Goal: Task Accomplishment & Management: Complete application form

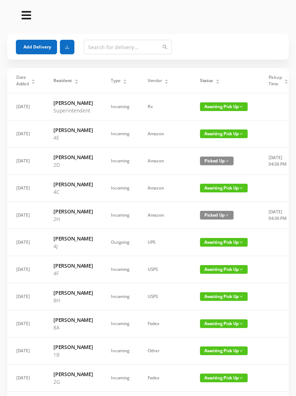
click at [39, 42] on button "Add Delivery" at bounding box center [36, 47] width 41 height 14
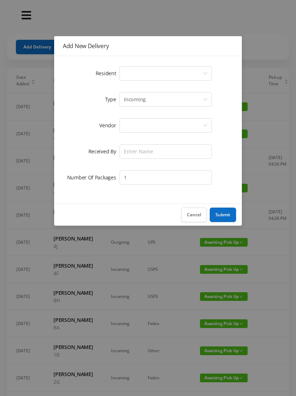
click at [206, 72] on icon "icon: down" at bounding box center [205, 73] width 4 height 4
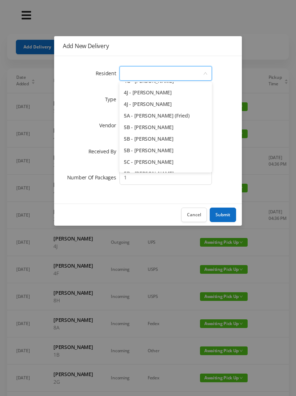
scroll to position [541, 0]
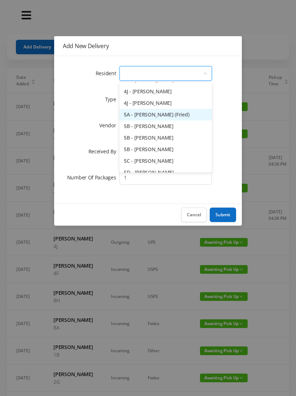
click at [175, 117] on li "5A - [PERSON_NAME] (Fried)" at bounding box center [166, 115] width 92 height 12
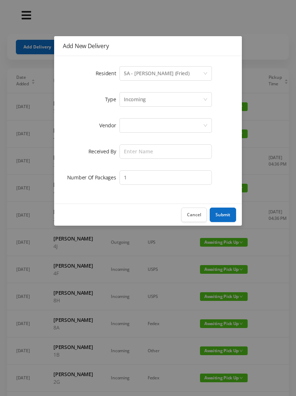
click at [186, 120] on div at bounding box center [163, 125] width 79 height 14
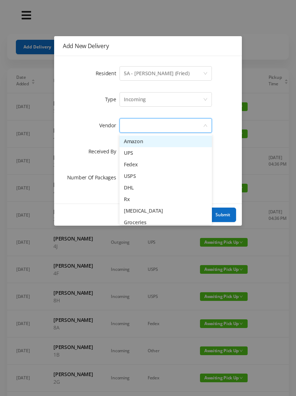
click at [142, 164] on li "Fedex" at bounding box center [166, 165] width 92 height 12
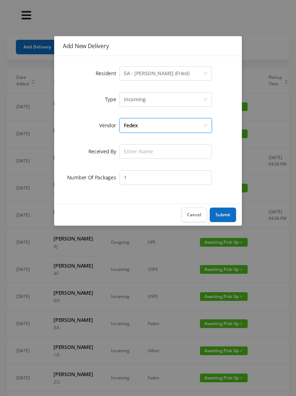
click at [179, 124] on div "Fedex" at bounding box center [163, 125] width 79 height 14
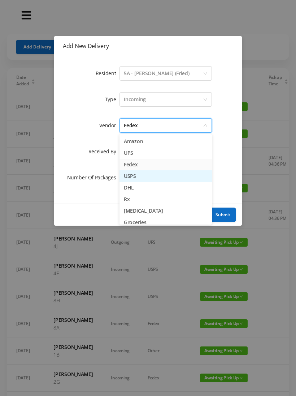
click at [147, 174] on li "USPS" at bounding box center [166, 176] width 92 height 12
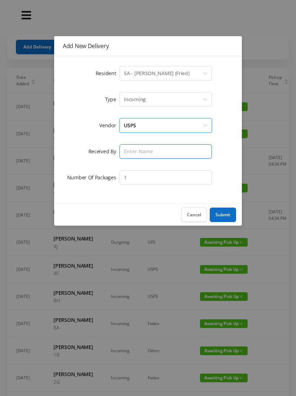
click at [170, 152] on input "text" at bounding box center [166, 151] width 92 height 14
type input "[PERSON_NAME]"
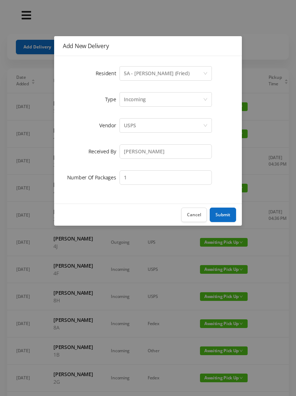
click at [223, 211] on button "Submit" at bounding box center [223, 214] width 26 height 14
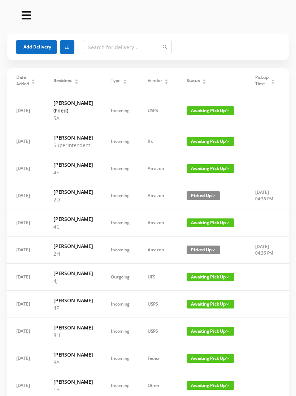
click at [35, 51] on button "Add Delivery" at bounding box center [36, 47] width 41 height 14
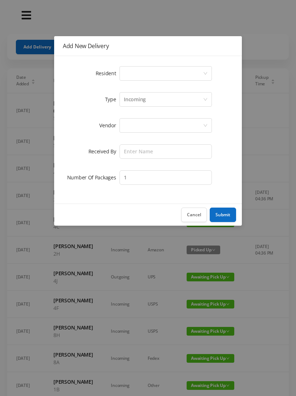
click at [198, 72] on div "Select a person" at bounding box center [163, 73] width 79 height 14
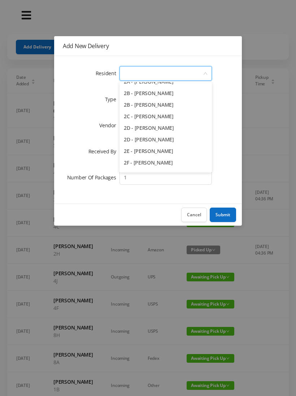
scroll to position [160, 0]
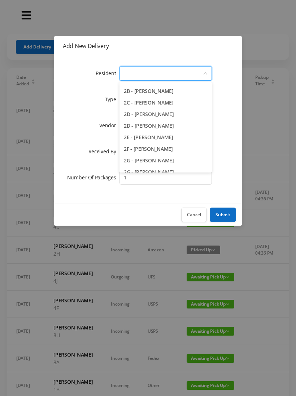
click at [159, 137] on li "2E - [PERSON_NAME]" at bounding box center [166, 137] width 92 height 12
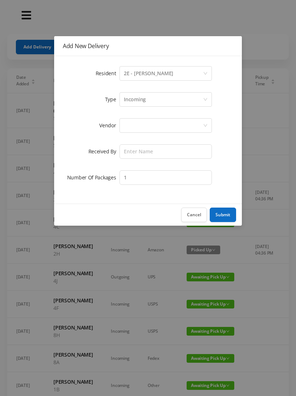
click at [169, 124] on div at bounding box center [163, 125] width 79 height 14
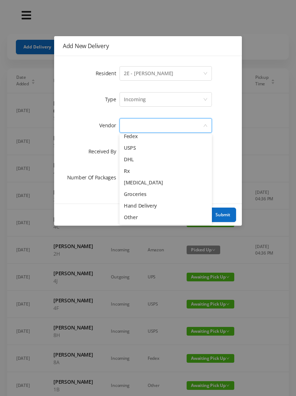
scroll to position [28, 0]
click at [141, 215] on li "Other" at bounding box center [166, 217] width 92 height 12
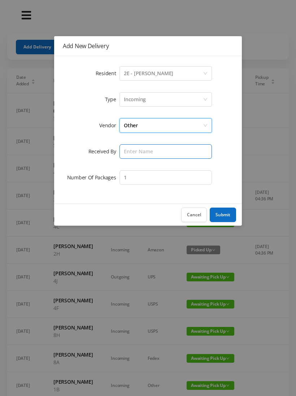
click at [168, 148] on input "text" at bounding box center [166, 151] width 92 height 14
type input "[PERSON_NAME]"
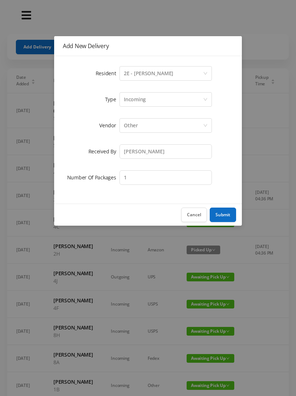
click at [228, 211] on button "Submit" at bounding box center [223, 214] width 26 height 14
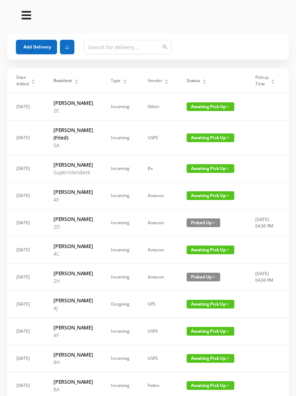
click at [31, 45] on button "Add Delivery" at bounding box center [36, 47] width 41 height 14
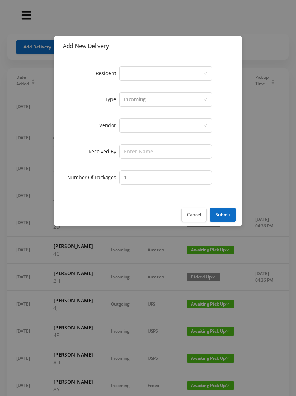
click at [202, 68] on div "Select a person" at bounding box center [163, 73] width 79 height 14
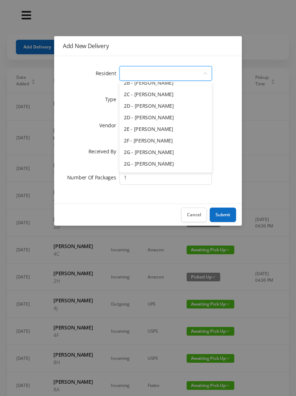
scroll to position [169, 0]
click at [167, 106] on li "2D - [PERSON_NAME]" at bounding box center [166, 106] width 92 height 12
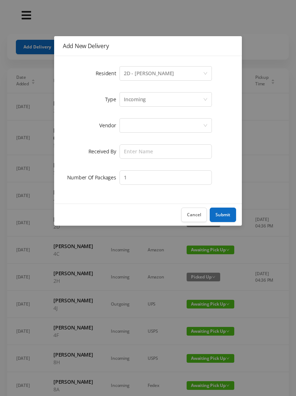
click at [178, 129] on div at bounding box center [163, 125] width 79 height 14
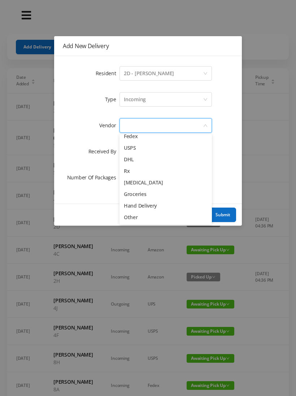
scroll to position [28, 0]
click at [139, 219] on li "Other" at bounding box center [166, 217] width 92 height 12
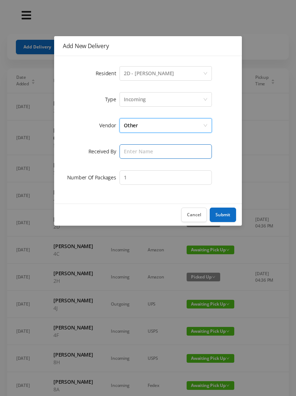
click at [173, 145] on input "text" at bounding box center [166, 151] width 92 height 14
type input "[PERSON_NAME]"
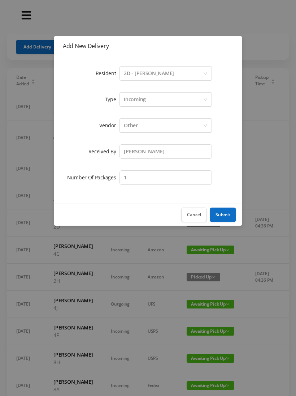
click at [221, 215] on button "Submit" at bounding box center [223, 214] width 26 height 14
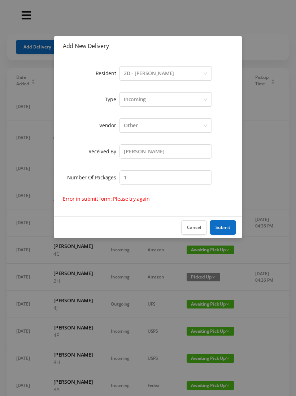
click at [184, 68] on div "Select a person 2D - [PERSON_NAME]" at bounding box center [163, 73] width 79 height 14
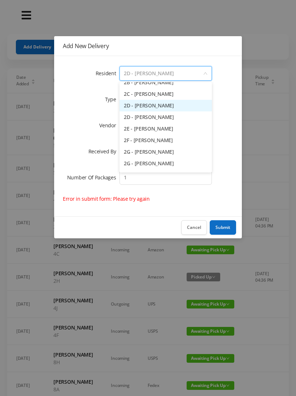
click at [179, 74] on input at bounding box center [163, 73] width 79 height 14
click at [195, 227] on button "Cancel" at bounding box center [194, 227] width 26 height 14
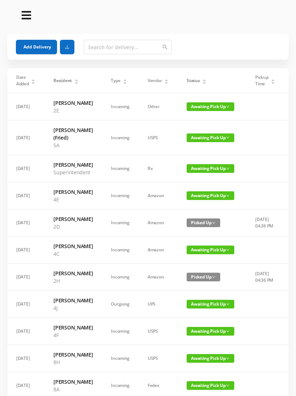
click at [23, 46] on button "Add Delivery" at bounding box center [36, 47] width 41 height 14
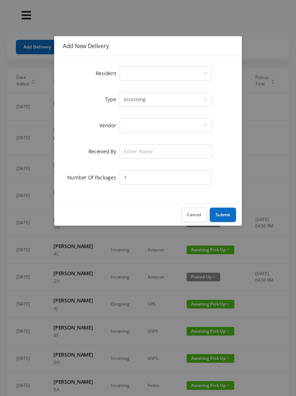
click at [124, 71] on div "Select a person" at bounding box center [163, 73] width 79 height 14
click at [125, 75] on div "Select a person" at bounding box center [163, 73] width 79 height 14
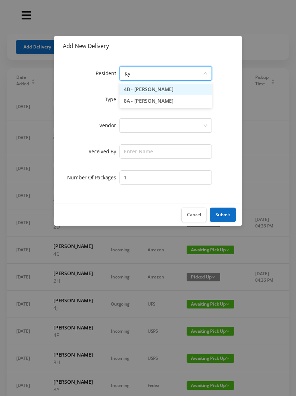
type input "[PERSON_NAME]"
click at [144, 85] on li "4B - [PERSON_NAME]" at bounding box center [166, 89] width 92 height 12
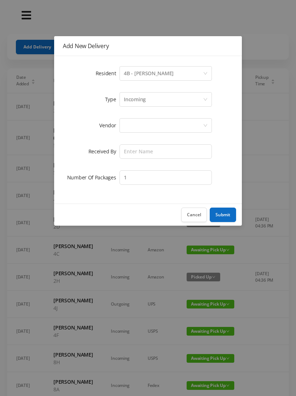
click at [124, 127] on div at bounding box center [163, 125] width 79 height 14
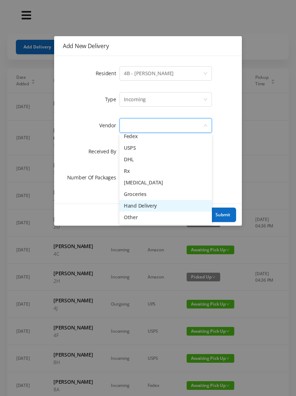
click at [135, 200] on li "Hand Delivery" at bounding box center [166, 206] width 92 height 12
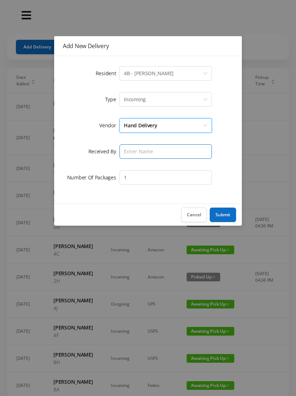
click at [121, 147] on input "text" at bounding box center [166, 151] width 92 height 14
type input "[PERSON_NAME]"
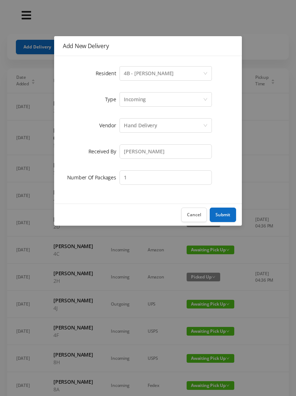
click at [223, 214] on button "Submit" at bounding box center [223, 214] width 26 height 14
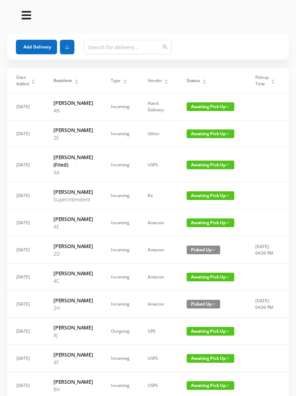
click at [202, 77] on div "Status" at bounding box center [197, 80] width 20 height 7
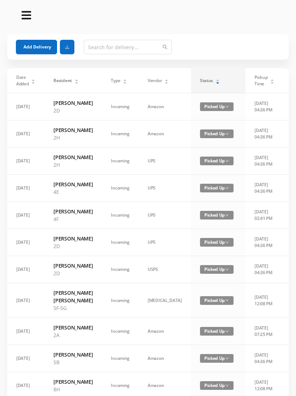
click at [200, 81] on div "Status" at bounding box center [210, 80] width 20 height 7
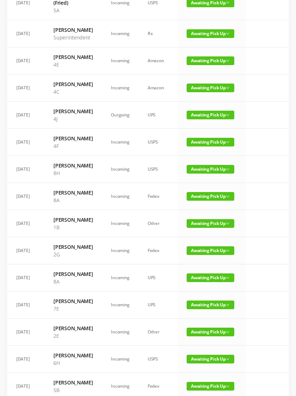
scroll to position [155, 0]
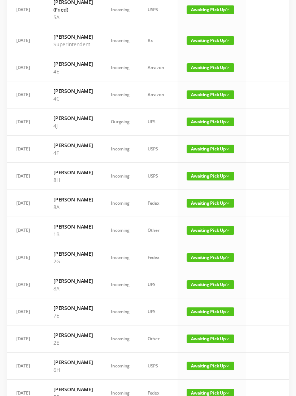
click at [203, 126] on span "Awaiting Pick Up" at bounding box center [211, 121] width 48 height 9
click at [192, 160] on link "Picked Up" at bounding box center [210, 159] width 47 height 12
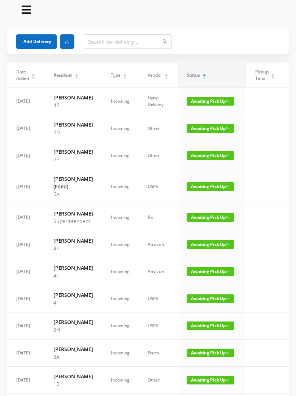
scroll to position [0, 0]
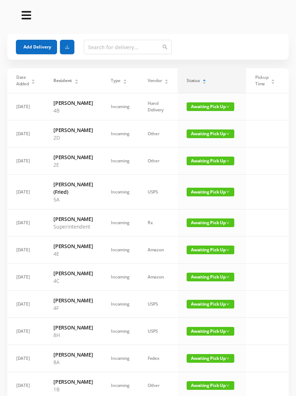
click at [36, 46] on button "Add Delivery" at bounding box center [36, 47] width 41 height 14
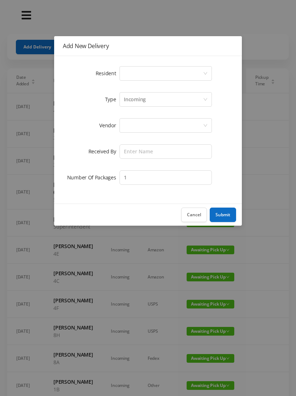
click at [125, 73] on div "Select a person" at bounding box center [163, 73] width 79 height 14
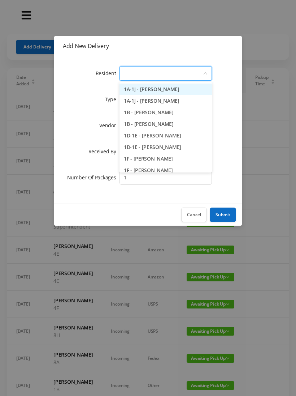
click at [127, 74] on input at bounding box center [163, 73] width 79 height 14
type input "4f"
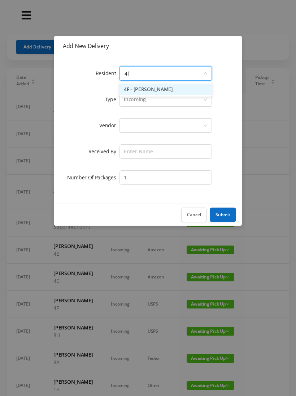
click at [137, 85] on li "4F - [PERSON_NAME]" at bounding box center [166, 89] width 92 height 12
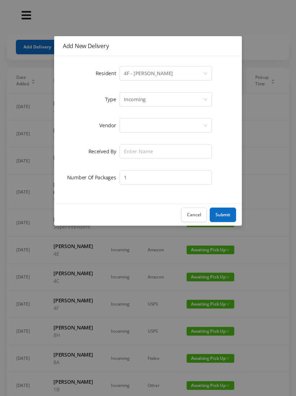
click at [132, 125] on div at bounding box center [163, 125] width 79 height 14
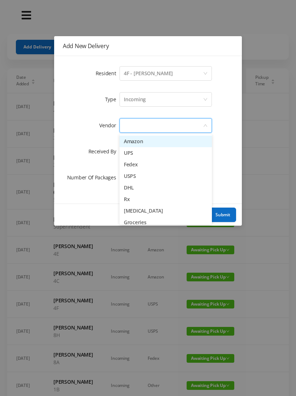
click at [126, 150] on li "UPS" at bounding box center [166, 153] width 92 height 12
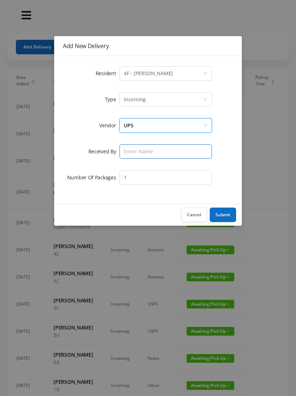
click at [125, 150] on input "text" at bounding box center [166, 151] width 92 height 14
type input "[PERSON_NAME]"
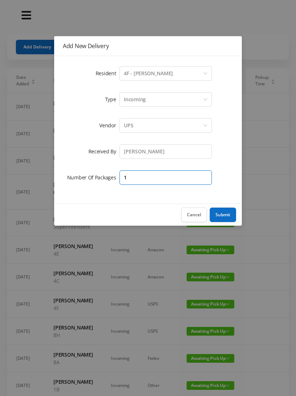
click at [135, 178] on input "1" at bounding box center [166, 177] width 92 height 14
type input "3"
click at [229, 214] on button "Submit" at bounding box center [223, 214] width 26 height 14
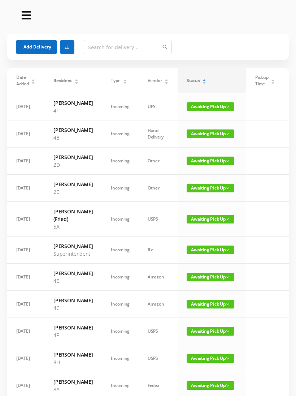
click at [34, 40] on button "Add Delivery" at bounding box center [36, 47] width 41 height 14
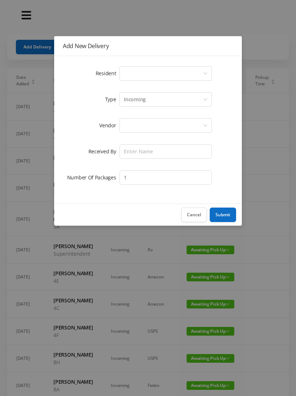
click at [125, 74] on div "Select a person" at bounding box center [163, 73] width 79 height 14
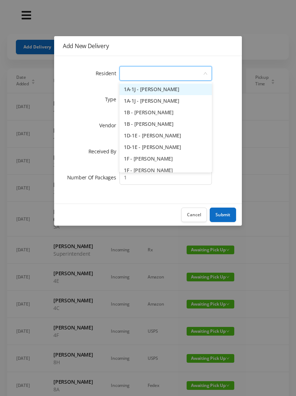
type input "4"
click at [141, 156] on li "4C - [PERSON_NAME]" at bounding box center [166, 159] width 92 height 12
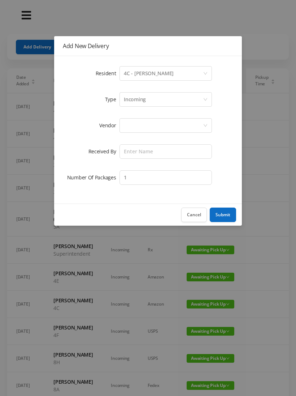
click at [124, 123] on div at bounding box center [163, 125] width 79 height 14
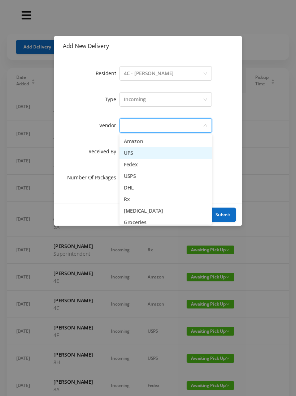
click at [126, 150] on li "UPS" at bounding box center [166, 153] width 92 height 12
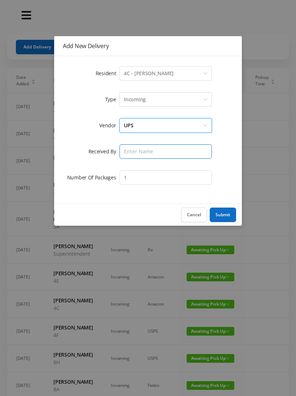
click at [127, 151] on input "text" at bounding box center [166, 151] width 92 height 14
type input "[PERSON_NAME]"
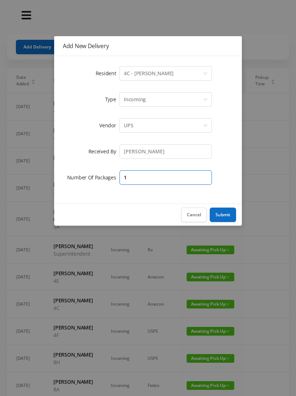
click at [132, 174] on input "1" at bounding box center [166, 177] width 92 height 14
type input "2"
click at [220, 213] on button "Submit" at bounding box center [223, 214] width 26 height 14
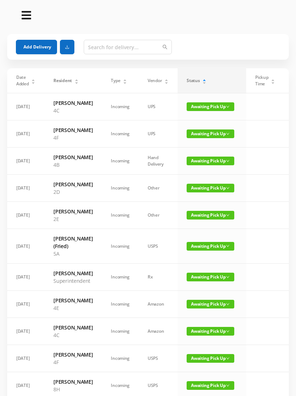
click at [37, 44] on button "Add Delivery" at bounding box center [36, 47] width 41 height 14
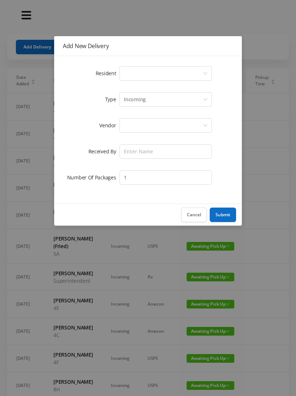
click at [129, 69] on div "Select a person" at bounding box center [163, 73] width 79 height 14
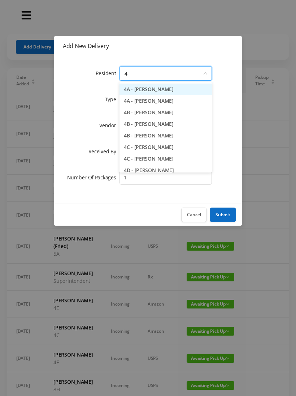
type input "4e"
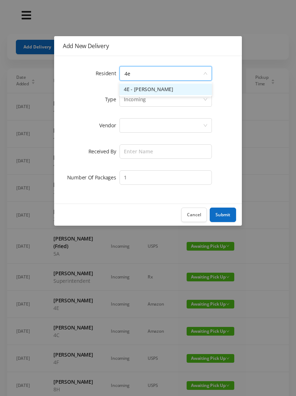
click at [141, 85] on li "4E - [PERSON_NAME]" at bounding box center [166, 89] width 92 height 12
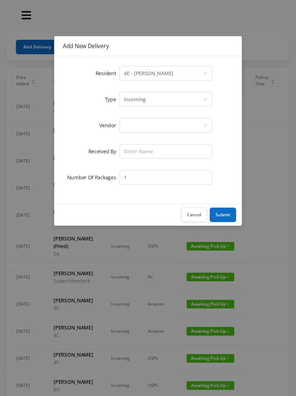
click at [124, 128] on div at bounding box center [163, 125] width 79 height 14
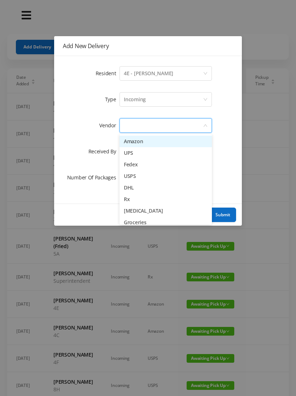
click at [127, 147] on li "UPS" at bounding box center [166, 153] width 92 height 12
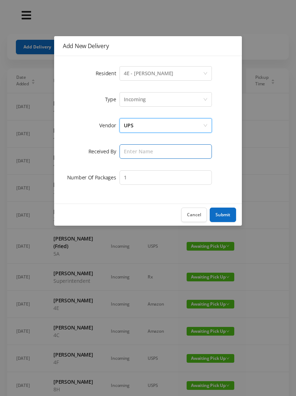
click at [130, 148] on input "text" at bounding box center [166, 151] width 92 height 14
type input "[PERSON_NAME]"
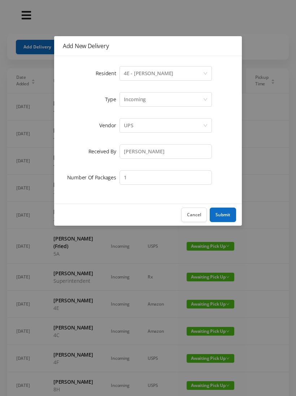
click at [224, 208] on button "Submit" at bounding box center [223, 214] width 26 height 14
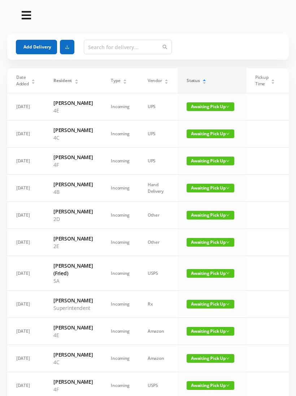
click at [33, 44] on button "Add Delivery" at bounding box center [36, 47] width 41 height 14
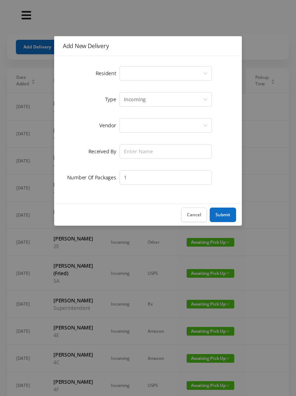
click at [126, 72] on div "Select a person" at bounding box center [163, 73] width 79 height 14
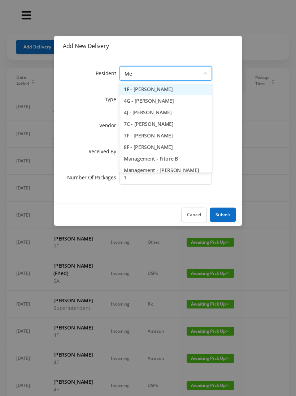
type input "[PERSON_NAME]"
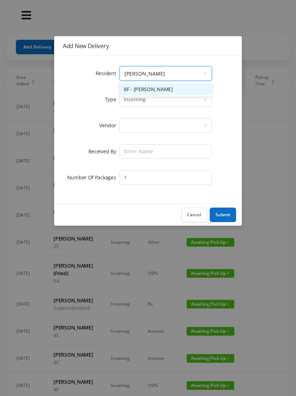
click at [141, 88] on li "8F - [PERSON_NAME]" at bounding box center [166, 89] width 92 height 12
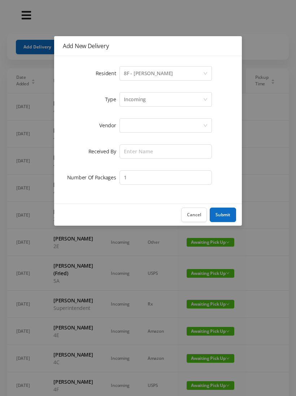
click at [124, 122] on div at bounding box center [163, 125] width 79 height 14
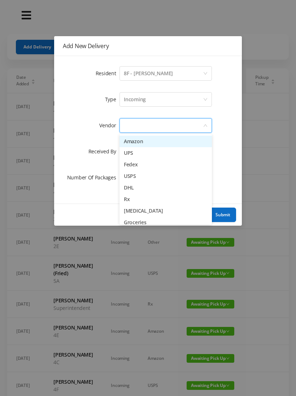
click at [124, 152] on li "UPS" at bounding box center [166, 153] width 92 height 12
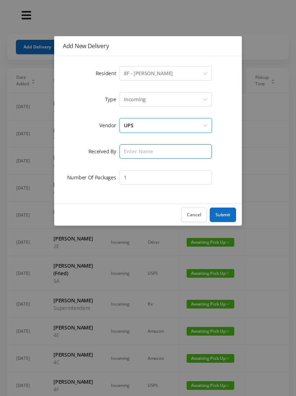
click at [122, 151] on input "text" at bounding box center [166, 151] width 92 height 14
type input "[PERSON_NAME]"
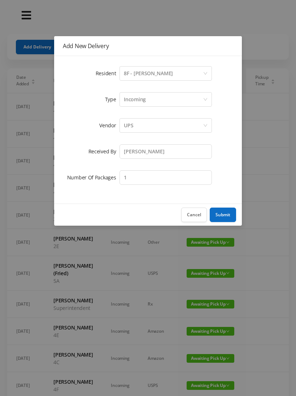
click at [221, 215] on button "Submit" at bounding box center [223, 214] width 26 height 14
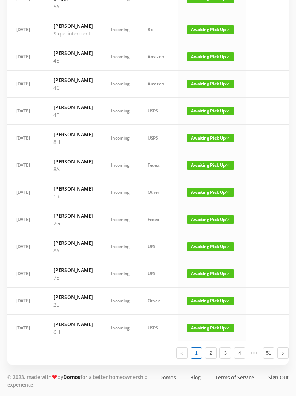
scroll to position [341, 0]
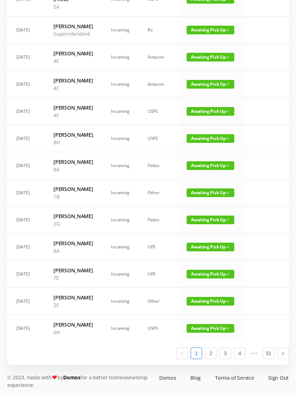
click at [192, 277] on span "Awaiting Pick Up" at bounding box center [211, 273] width 48 height 9
click at [193, 339] on link "Picked Up" at bounding box center [210, 345] width 47 height 12
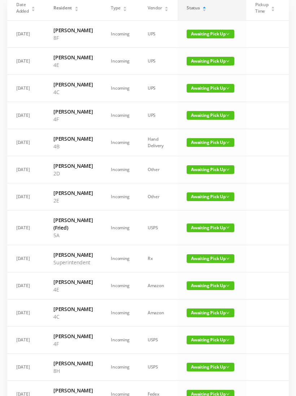
scroll to position [0, 0]
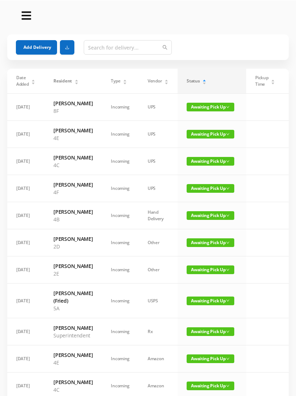
click at [27, 44] on button "Add Delivery" at bounding box center [36, 47] width 41 height 14
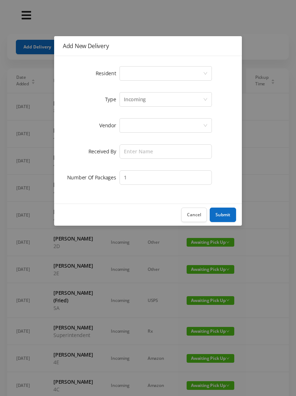
click at [124, 72] on div "Select a person" at bounding box center [163, 73] width 79 height 14
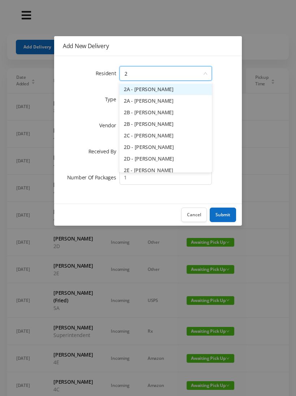
type input "2d"
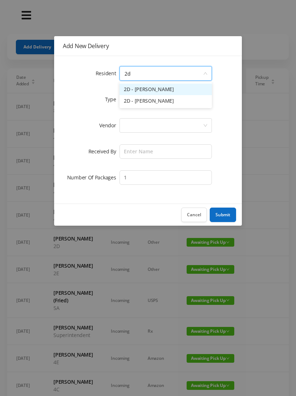
click at [139, 86] on li "2D - [PERSON_NAME]" at bounding box center [166, 89] width 92 height 12
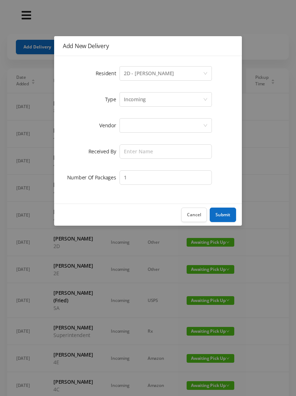
click at [131, 95] on div "Incoming" at bounding box center [135, 99] width 22 height 14
click at [61, 110] on div "Resident Select a person 2D - [PERSON_NAME] Type Incoming Vendor Received By Nu…" at bounding box center [148, 129] width 188 height 147
click at [124, 126] on div at bounding box center [163, 125] width 79 height 14
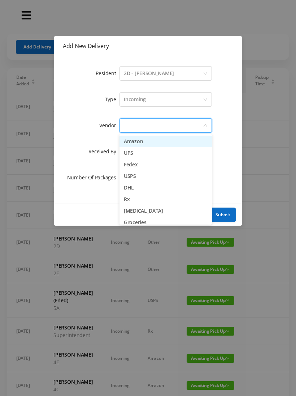
click at [124, 139] on li "Amazon" at bounding box center [166, 141] width 92 height 12
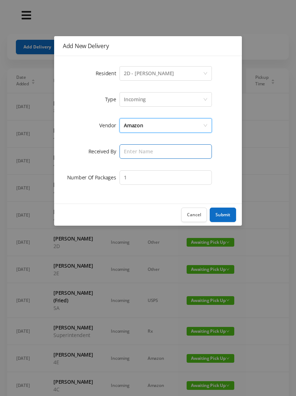
click at [125, 148] on input "text" at bounding box center [166, 151] width 92 height 14
type input "[PERSON_NAME]"
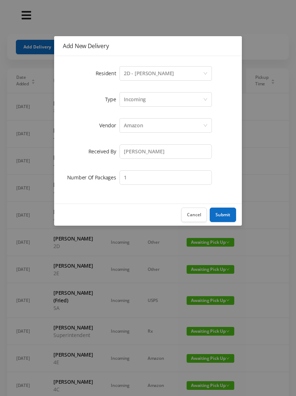
click at [223, 217] on button "Submit" at bounding box center [223, 214] width 26 height 14
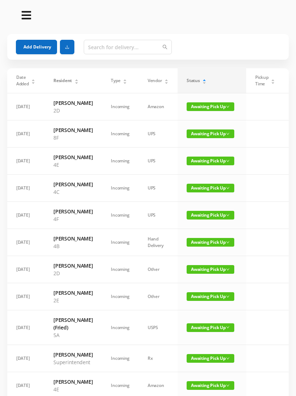
click at [33, 48] on button "Add Delivery" at bounding box center [36, 47] width 41 height 14
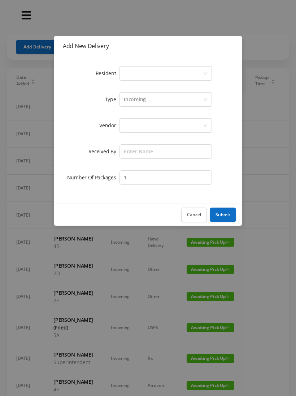
click at [125, 74] on div "Select a person" at bounding box center [163, 73] width 79 height 14
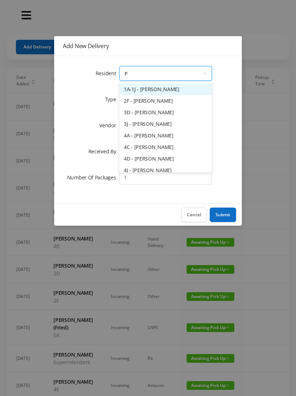
type input "Pa"
click at [140, 113] on li "4C - [PERSON_NAME]" at bounding box center [166, 113] width 92 height 12
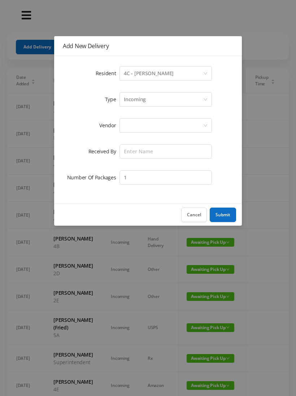
click at [122, 120] on div at bounding box center [166, 125] width 92 height 14
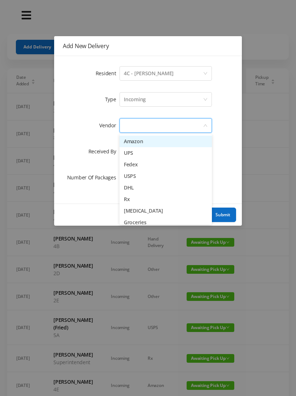
click at [127, 138] on li "Amazon" at bounding box center [166, 141] width 92 height 12
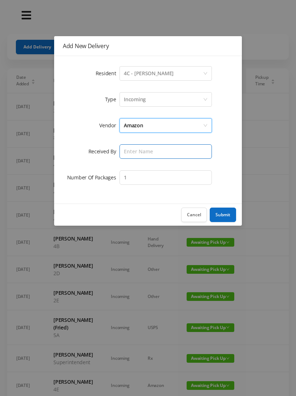
click at [124, 151] on input "text" at bounding box center [166, 151] width 92 height 14
type input "[PERSON_NAME]"
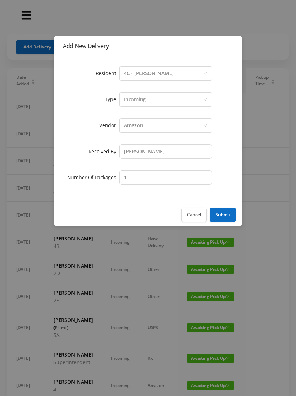
click at [216, 215] on button "Submit" at bounding box center [223, 214] width 26 height 14
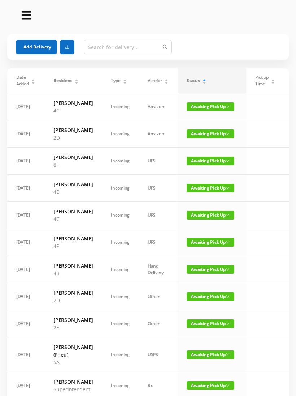
click at [31, 40] on button "Add Delivery" at bounding box center [36, 47] width 41 height 14
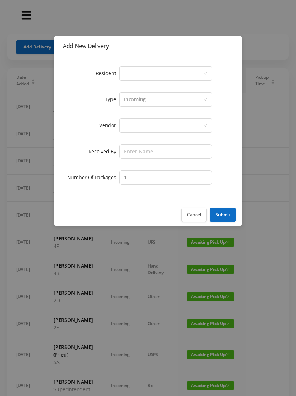
click at [125, 75] on div "Select a person" at bounding box center [163, 73] width 79 height 14
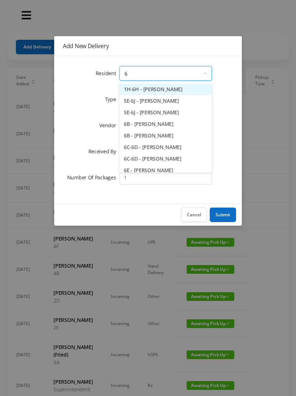
type input "6f"
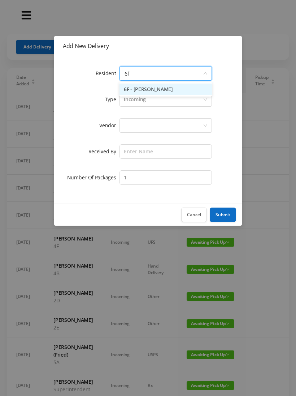
click at [138, 84] on li "6F - [PERSON_NAME]" at bounding box center [166, 89] width 92 height 12
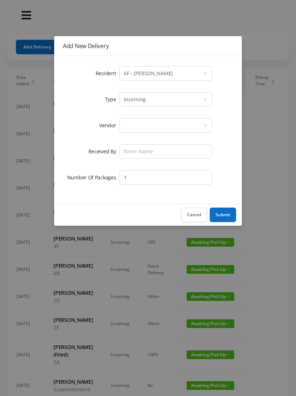
click at [124, 130] on div at bounding box center [163, 125] width 79 height 14
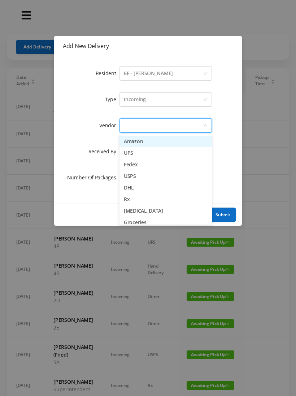
click at [132, 135] on li "Amazon" at bounding box center [166, 141] width 92 height 12
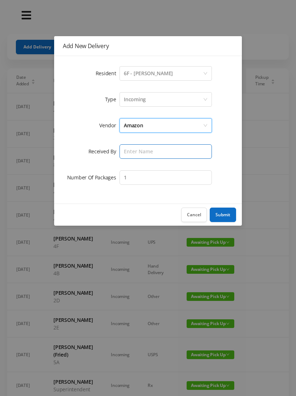
click at [124, 153] on input "text" at bounding box center [166, 151] width 92 height 14
type input "[PERSON_NAME]"
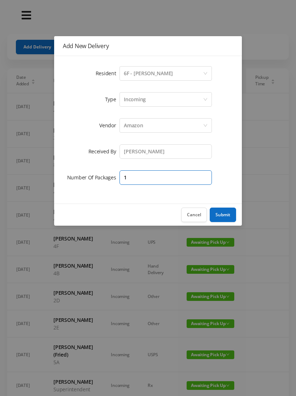
click at [131, 175] on input "1" at bounding box center [166, 177] width 92 height 14
type input "3"
click at [221, 213] on button "Submit" at bounding box center [223, 214] width 26 height 14
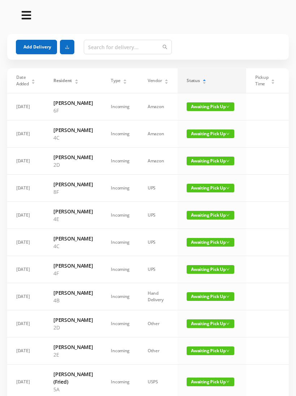
click at [25, 44] on button "Add Delivery" at bounding box center [36, 47] width 41 height 14
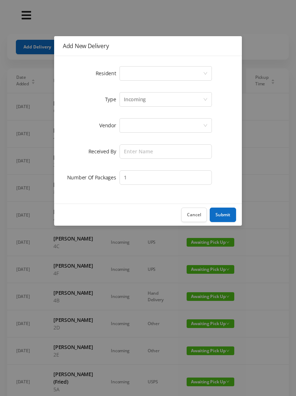
click at [128, 72] on div "Select a person" at bounding box center [163, 73] width 79 height 14
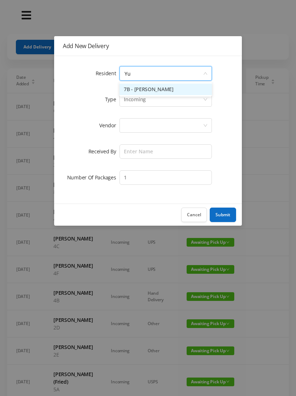
type input "[PERSON_NAME]"
click at [142, 85] on li "7B - [PERSON_NAME]" at bounding box center [166, 89] width 92 height 12
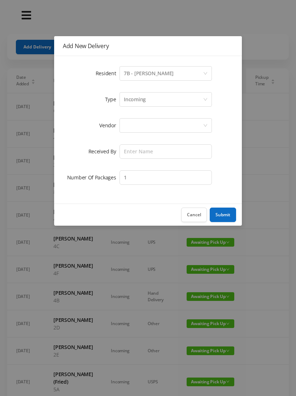
click at [127, 124] on div at bounding box center [163, 125] width 79 height 14
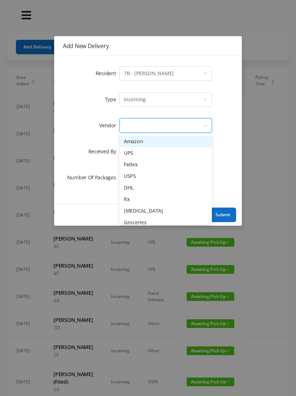
click at [125, 140] on li "Amazon" at bounding box center [166, 141] width 92 height 12
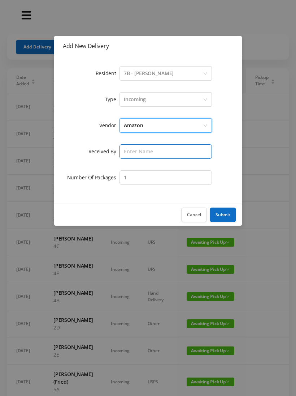
click at [124, 155] on input "text" at bounding box center [166, 151] width 92 height 14
type input "[PERSON_NAME]"
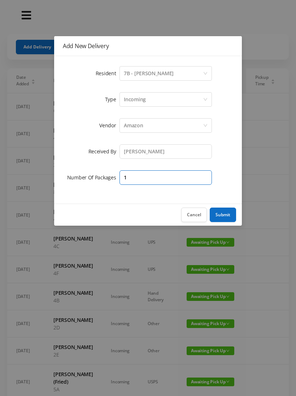
click at [135, 174] on input "1" at bounding box center [166, 177] width 92 height 14
type input "1"
type input "3"
click at [223, 216] on button "Submit" at bounding box center [223, 214] width 26 height 14
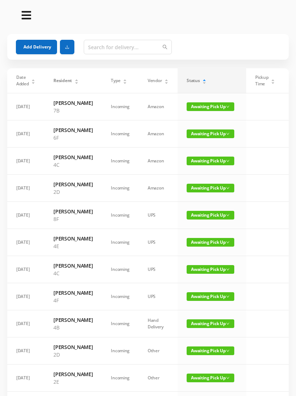
click at [29, 40] on button "Add Delivery" at bounding box center [36, 47] width 41 height 14
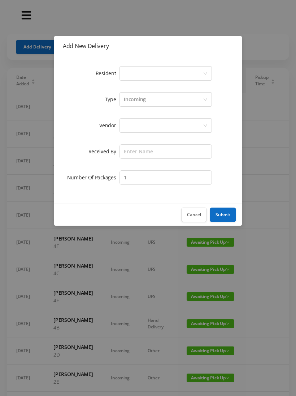
click at [125, 70] on div "Select a person" at bounding box center [163, 73] width 79 height 14
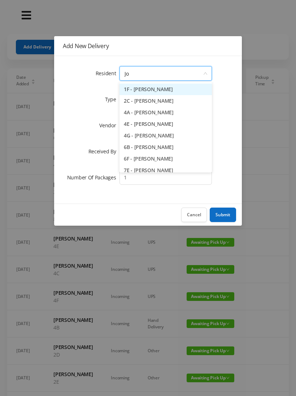
type input "[PERSON_NAME]"
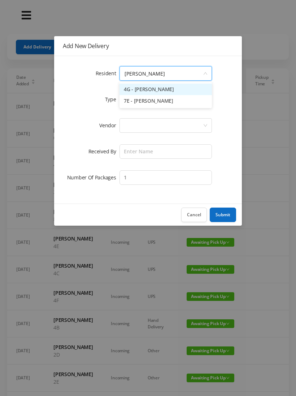
click at [138, 100] on li "7E - [PERSON_NAME]" at bounding box center [166, 101] width 92 height 12
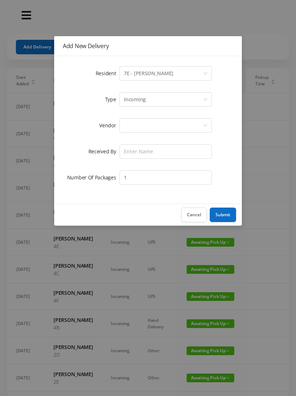
click at [124, 125] on div at bounding box center [163, 125] width 79 height 14
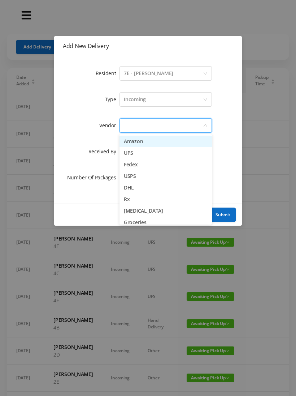
click at [130, 138] on li "Amazon" at bounding box center [166, 141] width 92 height 12
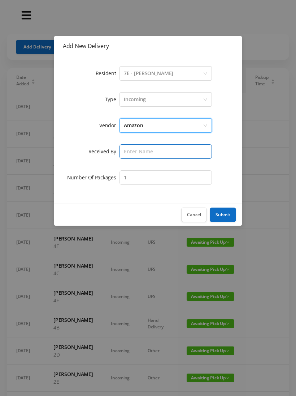
click at [127, 152] on input "text" at bounding box center [166, 151] width 92 height 14
type input "[PERSON_NAME]"
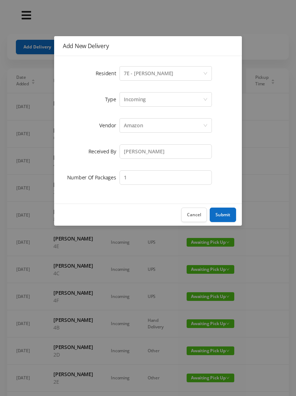
click at [228, 216] on button "Submit" at bounding box center [223, 214] width 26 height 14
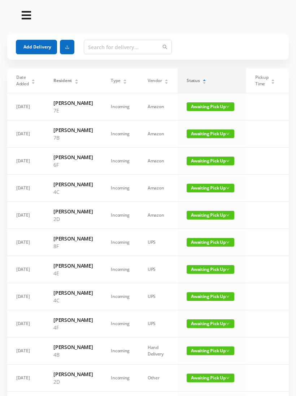
click at [37, 42] on button "Add Delivery" at bounding box center [36, 47] width 41 height 14
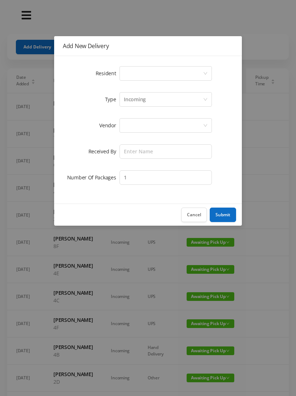
click at [129, 72] on div "Select a person" at bounding box center [163, 73] width 79 height 14
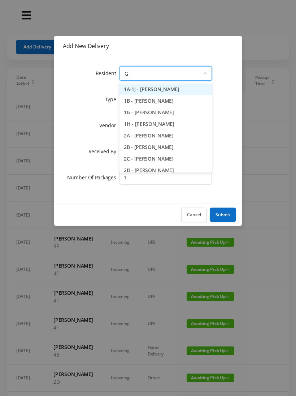
type input "Gl"
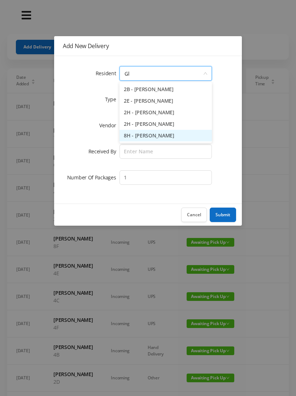
click at [138, 133] on li "8H - [PERSON_NAME]" at bounding box center [166, 136] width 92 height 12
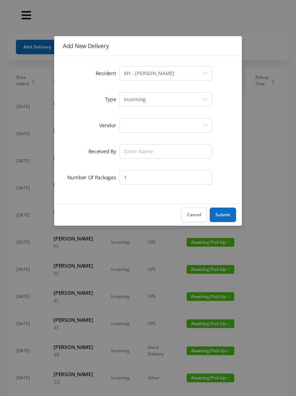
click at [122, 122] on div at bounding box center [166, 125] width 92 height 14
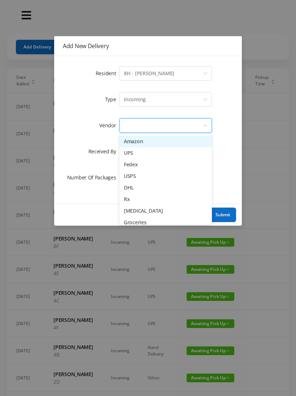
click at [127, 137] on li "Amazon" at bounding box center [166, 141] width 92 height 12
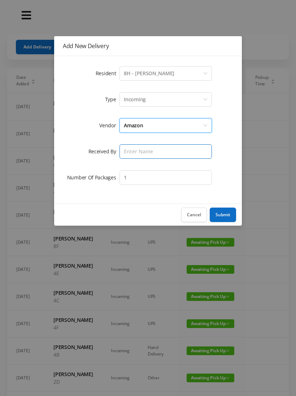
click at [124, 152] on input "text" at bounding box center [166, 151] width 92 height 14
type input "[PERSON_NAME]"
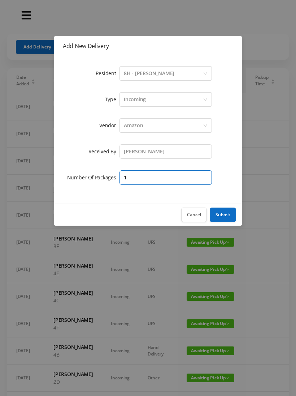
click at [134, 177] on input "1" at bounding box center [166, 177] width 92 height 14
type input "4"
click at [221, 214] on button "Submit" at bounding box center [223, 214] width 26 height 14
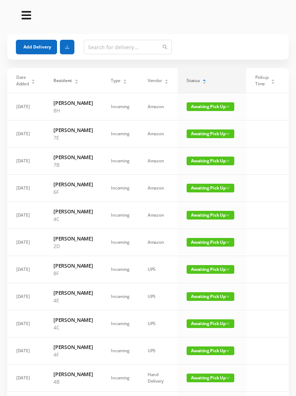
click at [28, 46] on button "Add Delivery" at bounding box center [36, 47] width 41 height 14
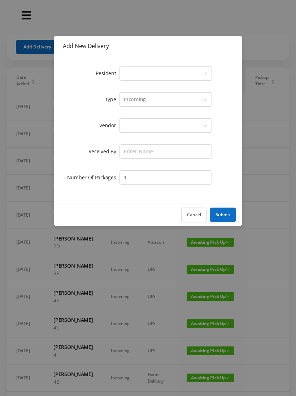
click at [129, 72] on div "Select a person" at bounding box center [163, 73] width 79 height 14
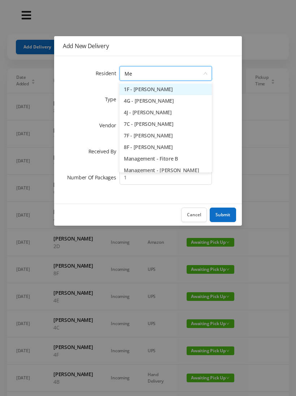
type input "[PERSON_NAME]"
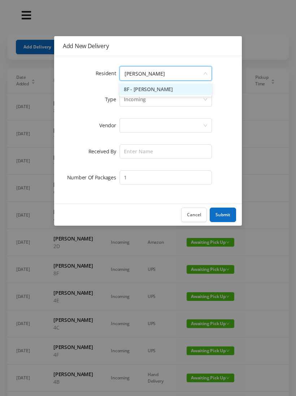
click at [135, 86] on li "8F - [PERSON_NAME]" at bounding box center [166, 89] width 92 height 12
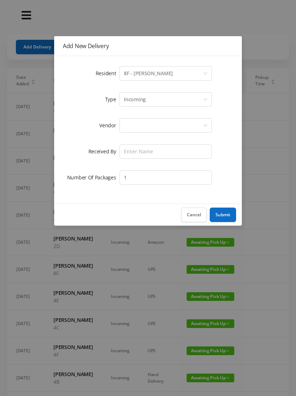
click at [125, 129] on div at bounding box center [163, 125] width 79 height 14
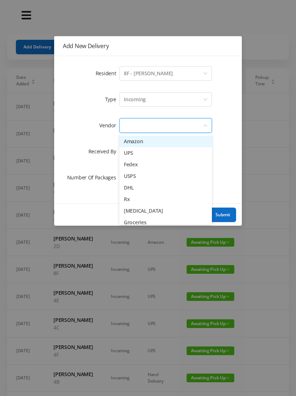
click at [123, 141] on li "Amazon" at bounding box center [166, 141] width 92 height 12
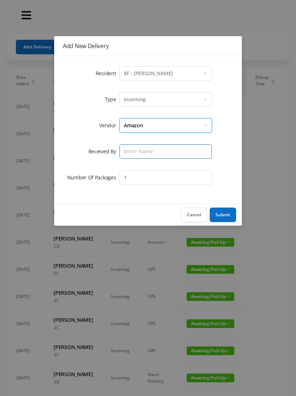
click at [122, 153] on input "text" at bounding box center [166, 151] width 92 height 14
type input "[PERSON_NAME]"
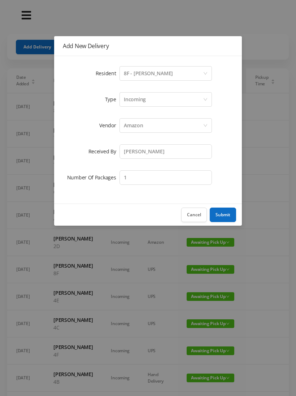
click at [225, 214] on button "Submit" at bounding box center [223, 214] width 26 height 14
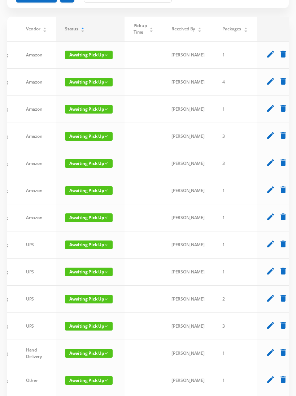
scroll to position [0, 121]
click at [267, 221] on icon "edit" at bounding box center [271, 216] width 9 height 9
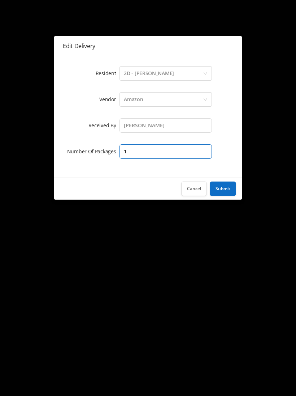
click at [138, 150] on input "1" at bounding box center [166, 151] width 92 height 14
type input "2"
click at [223, 188] on button "Submit" at bounding box center [223, 188] width 26 height 14
